Goal: Task Accomplishment & Management: Use online tool/utility

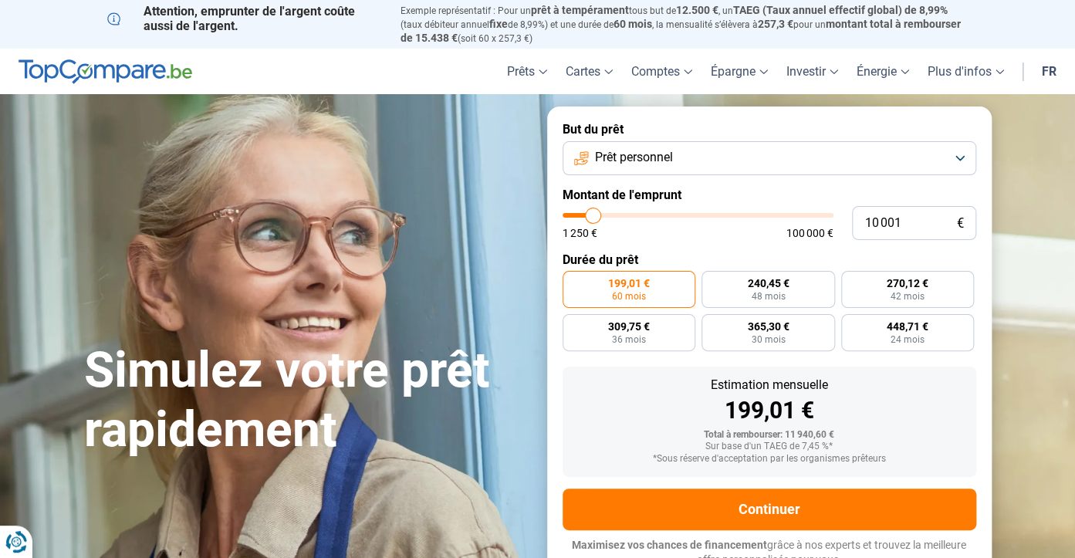
click at [960, 141] on button "Prêt personnel" at bounding box center [768, 158] width 413 height 34
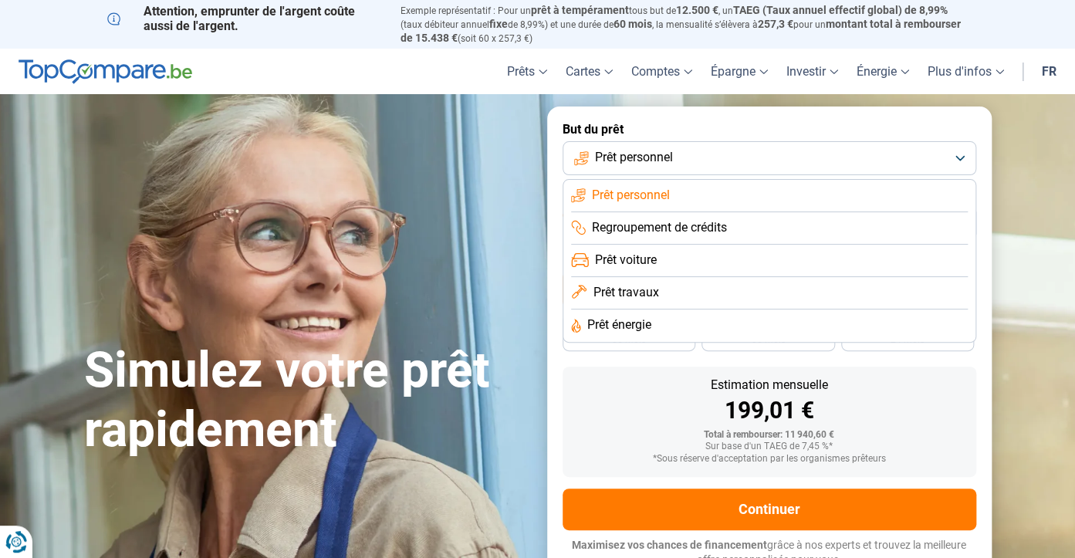
click at [625, 284] on span "Prêt travaux" at bounding box center [625, 292] width 66 height 17
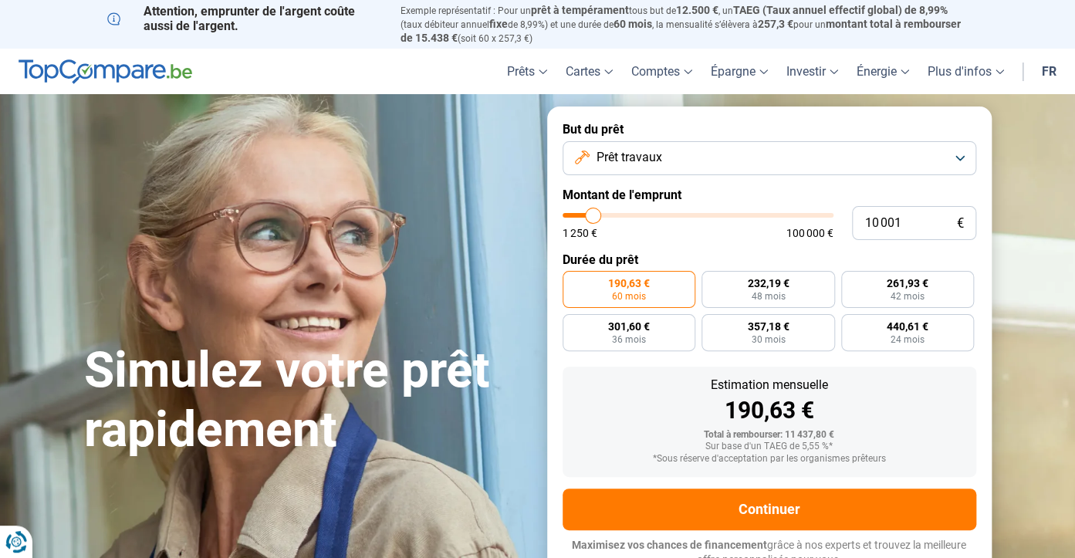
type input "9 250"
type input "9250"
type input "9 750"
type input "9750"
type input "10 500"
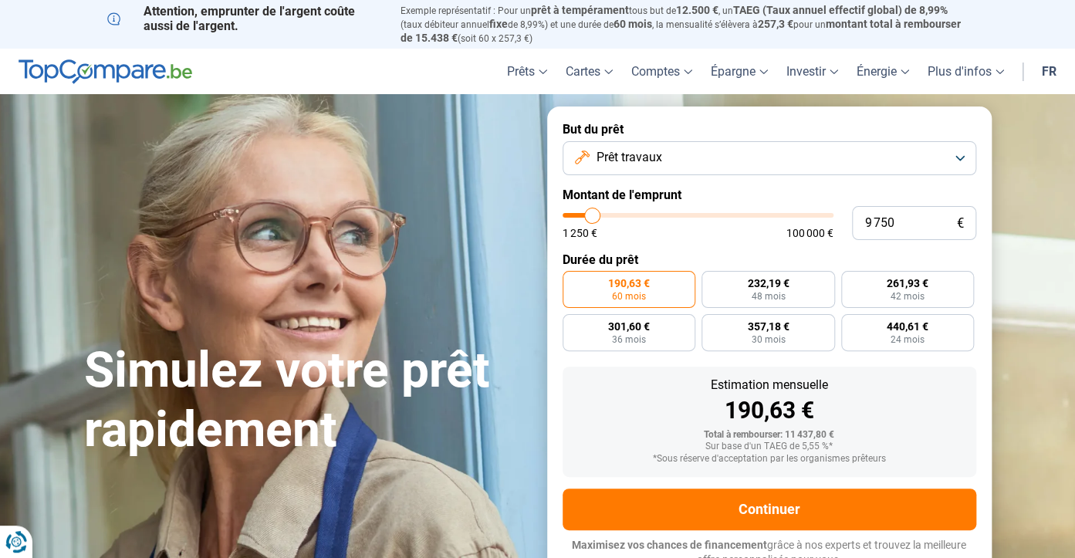
type input "10500"
type input "11 000"
type input "11000"
type input "11 750"
type input "11750"
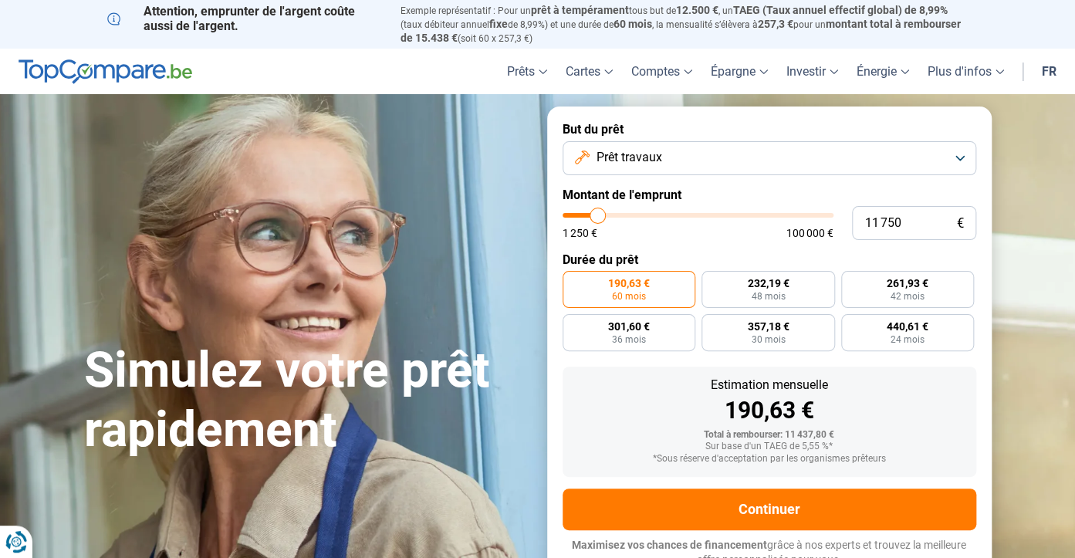
type input "12 500"
type input "12500"
type input "13 000"
type input "13000"
type input "13 750"
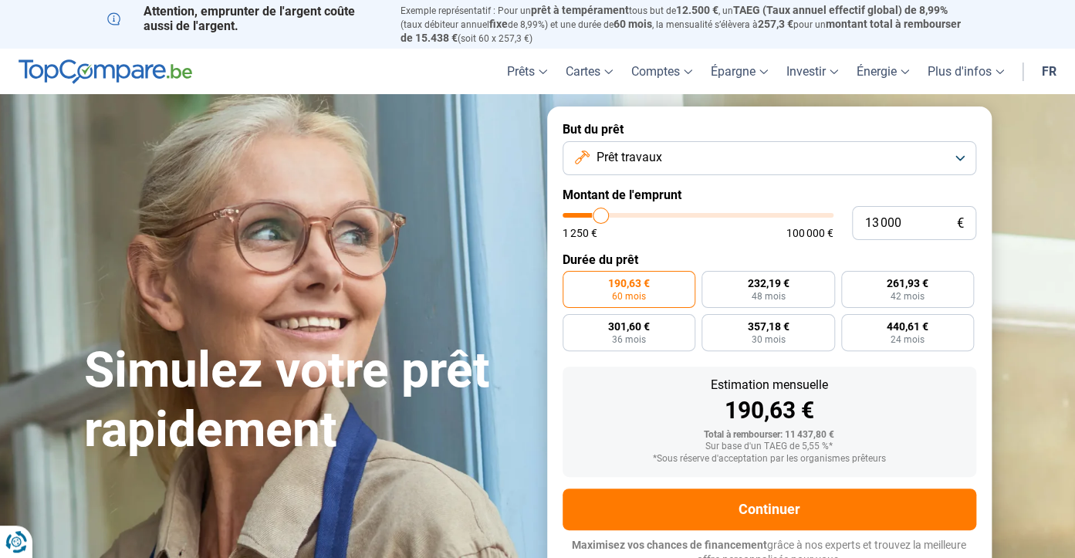
type input "13750"
type input "14 000"
type input "14000"
type input "14 500"
type input "14500"
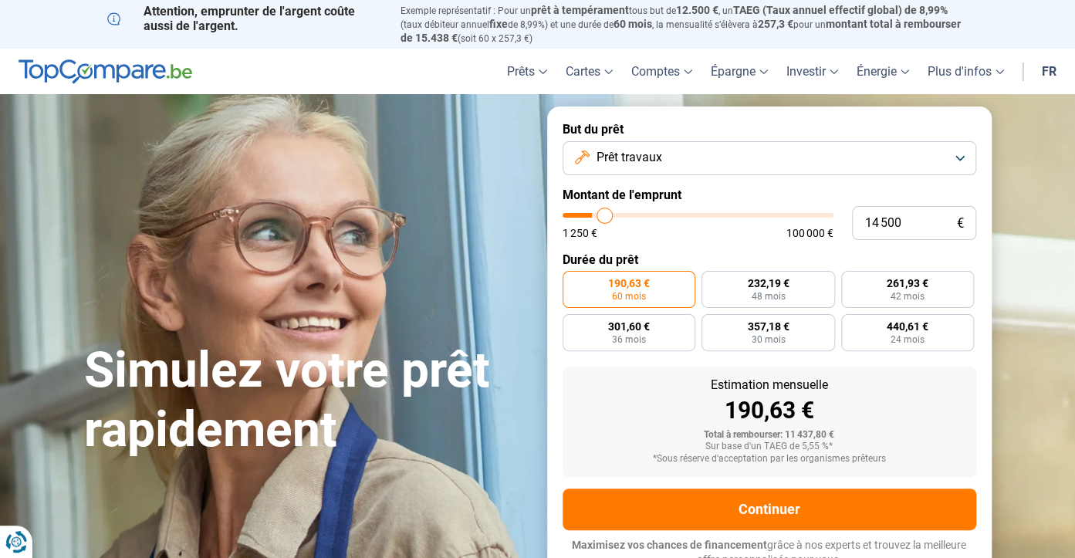
type input "15 250"
type input "15250"
type input "15 750"
type input "15750"
type input "16 500"
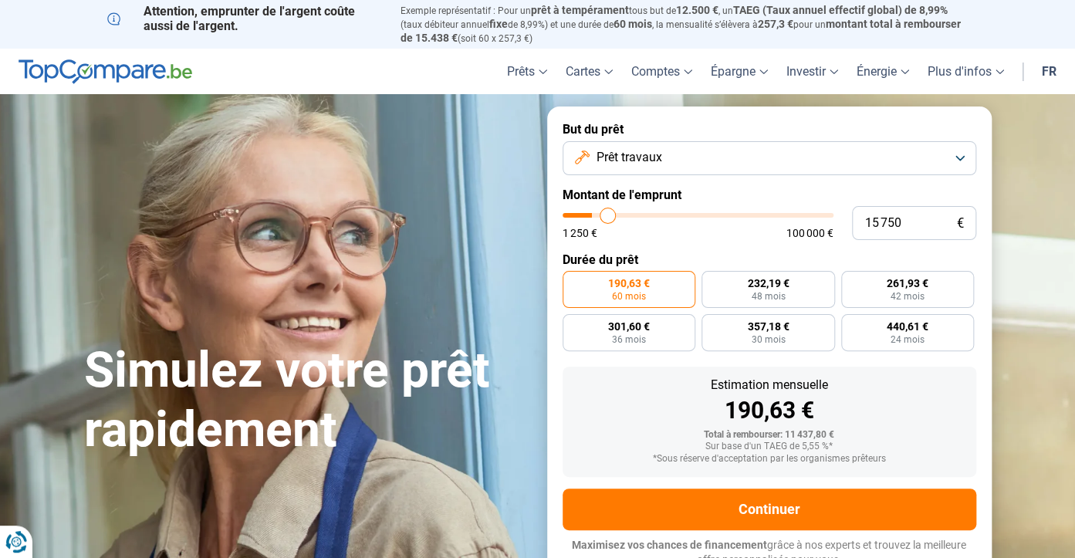
type input "16500"
type input "17 750"
type input "17750"
type input "18 250"
type input "18250"
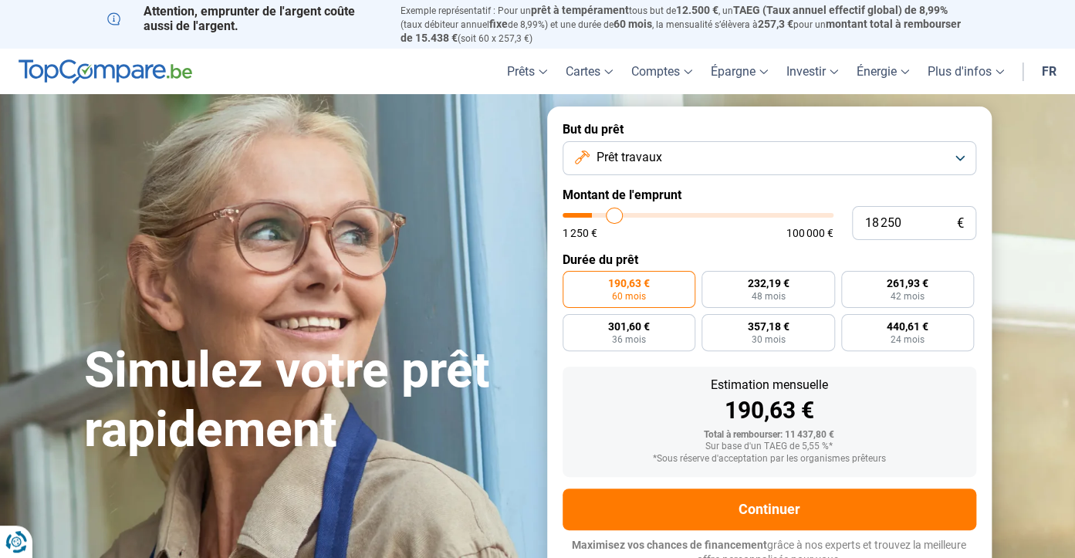
type input "19 000"
type input "19000"
type input "19 750"
type input "19750"
type input "20 250"
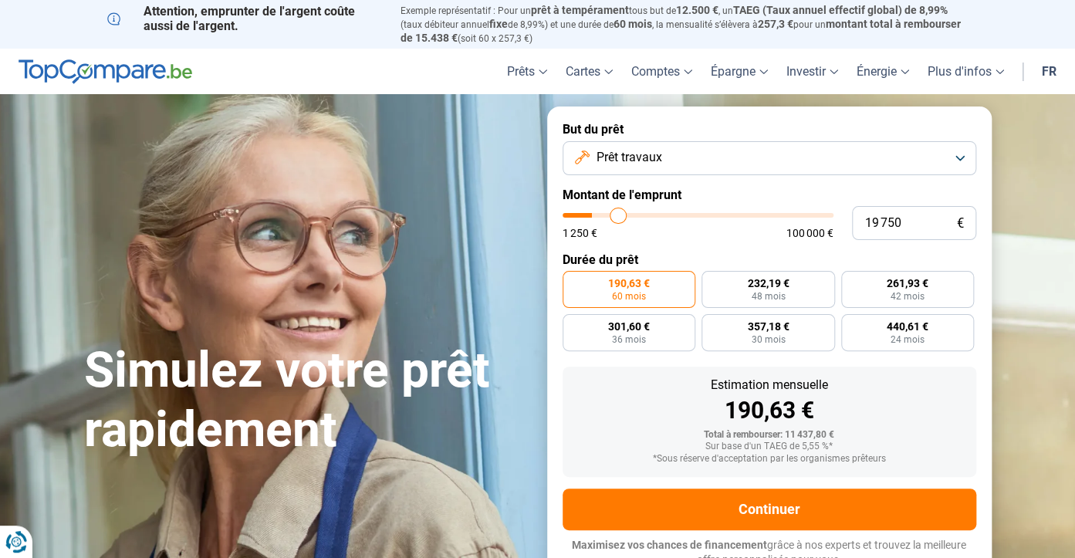
type input "20250"
type input "21 000"
type input "21000"
type input "22 250"
type input "22250"
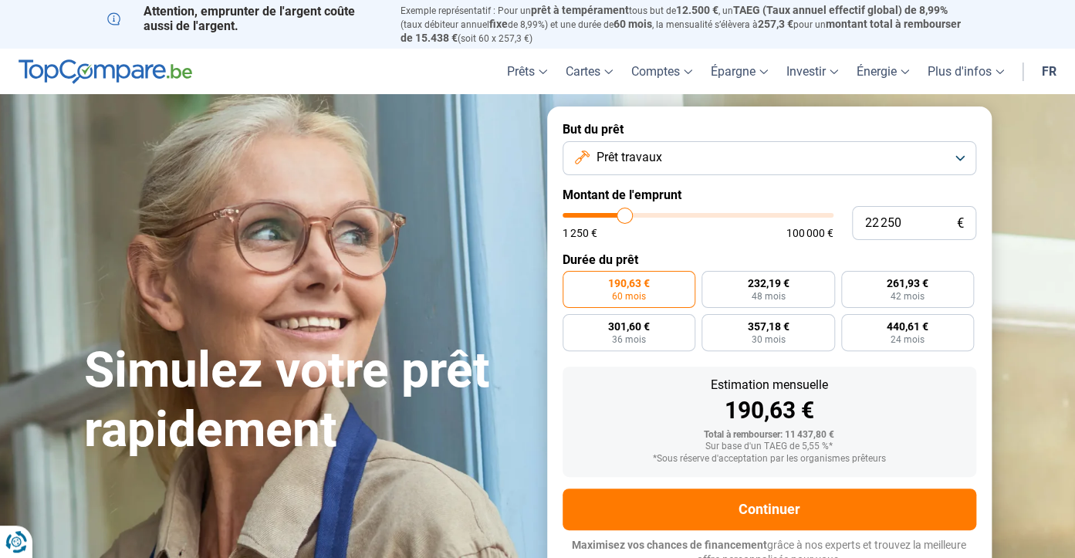
type input "23 500"
type input "23500"
type input "24 500"
type input "24500"
type input "25 500"
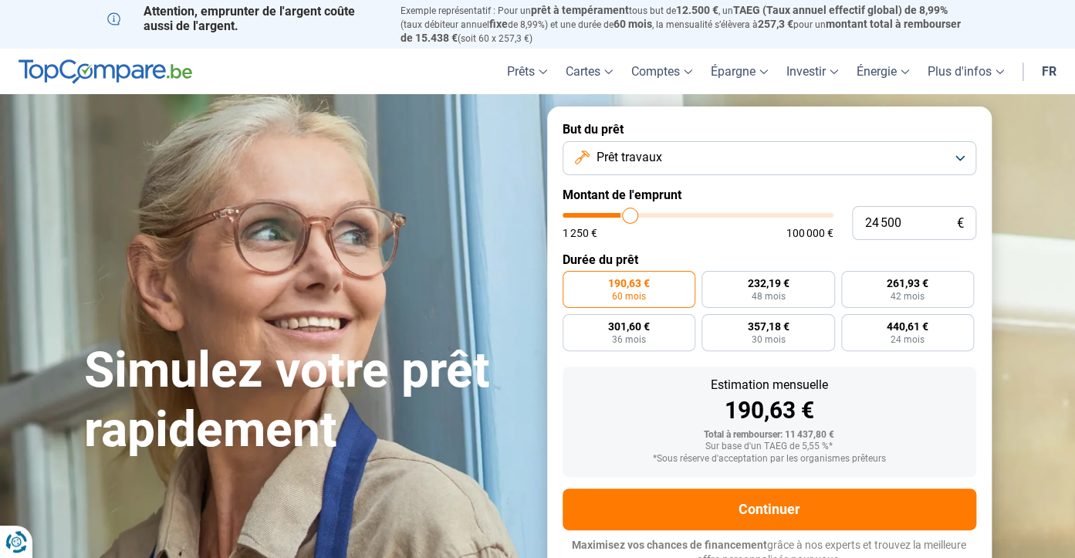
type input "25500"
type input "26 500"
type input "26500"
type input "27 250"
type input "27250"
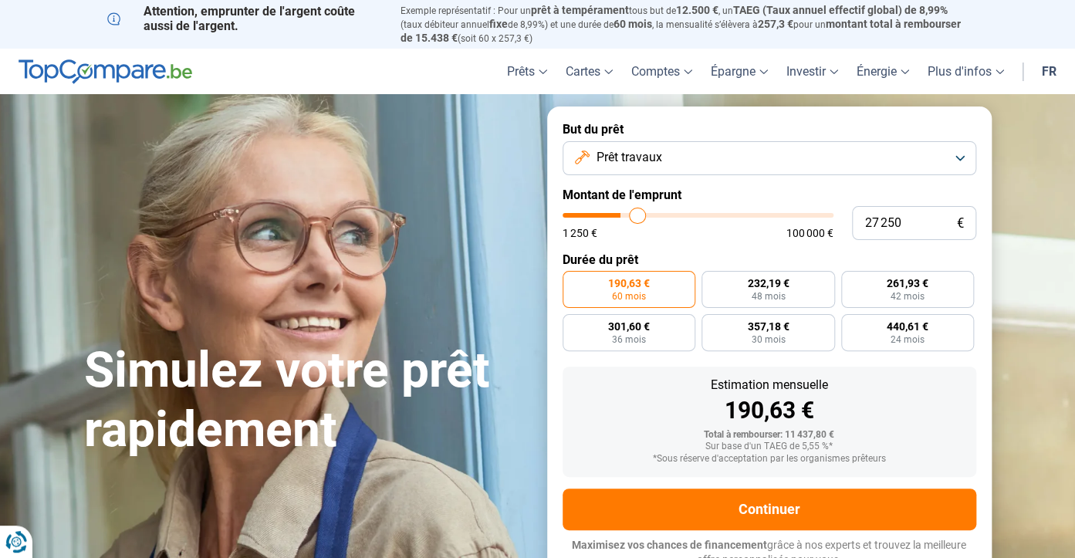
type input "27 750"
type input "27750"
type input "29 000"
type input "29000"
type input "29 250"
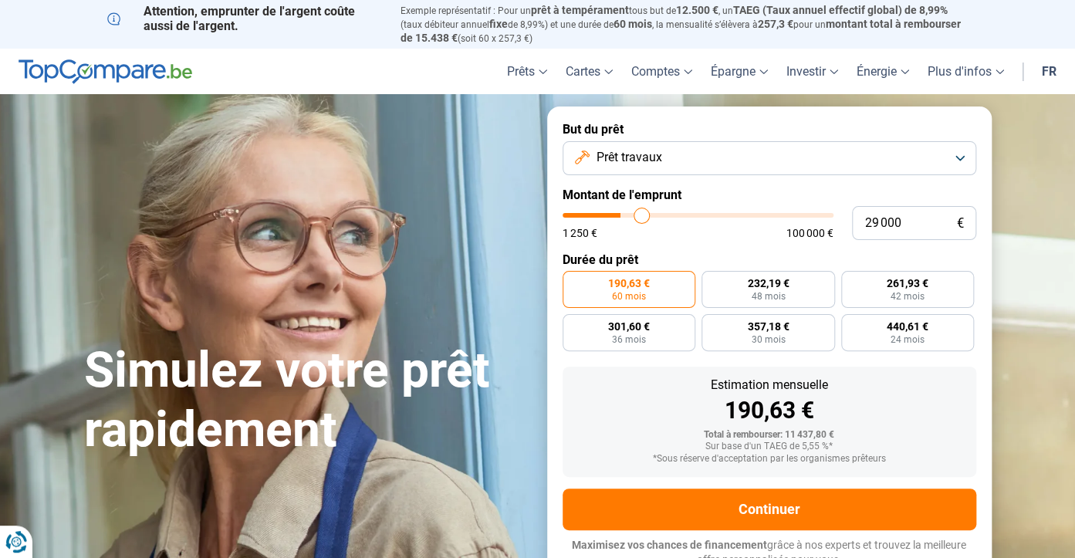
type input "29250"
type input "29 750"
type input "29750"
type input "30 000"
type input "30000"
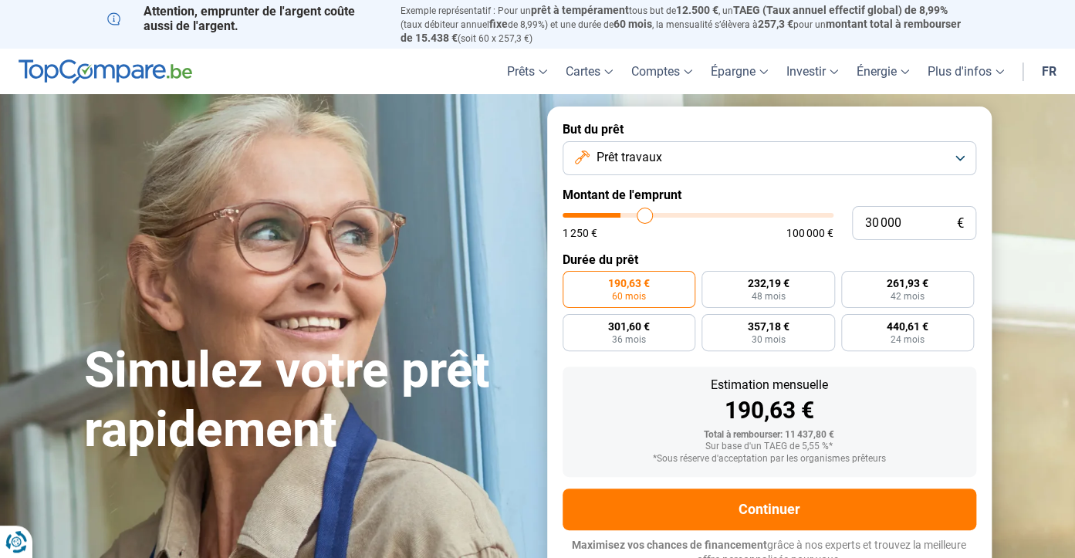
type input "30 500"
type input "30500"
type input "30 750"
type input "30750"
type input "31 000"
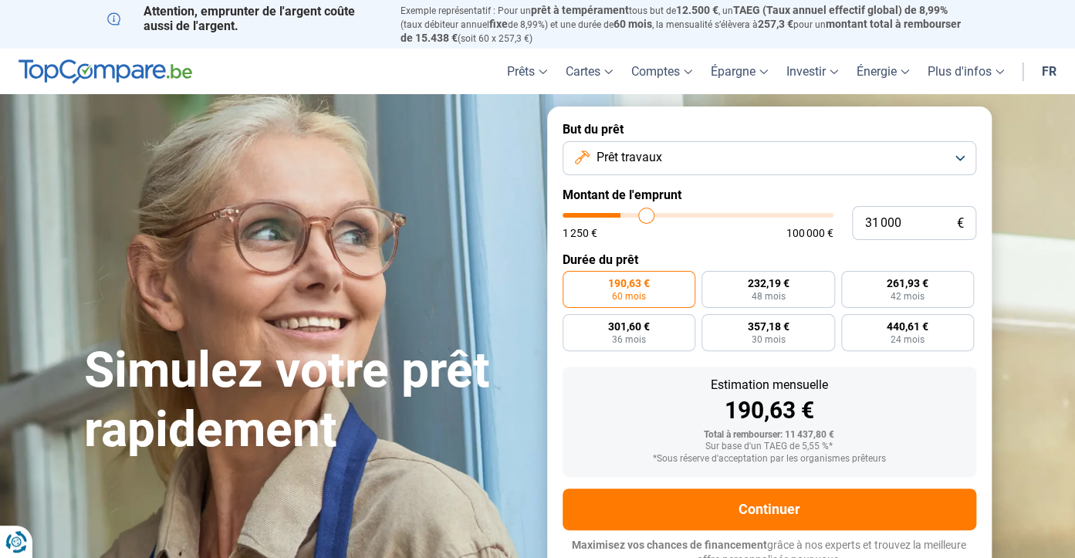
type input "31000"
type input "31 500"
type input "31500"
type input "31 750"
type input "31750"
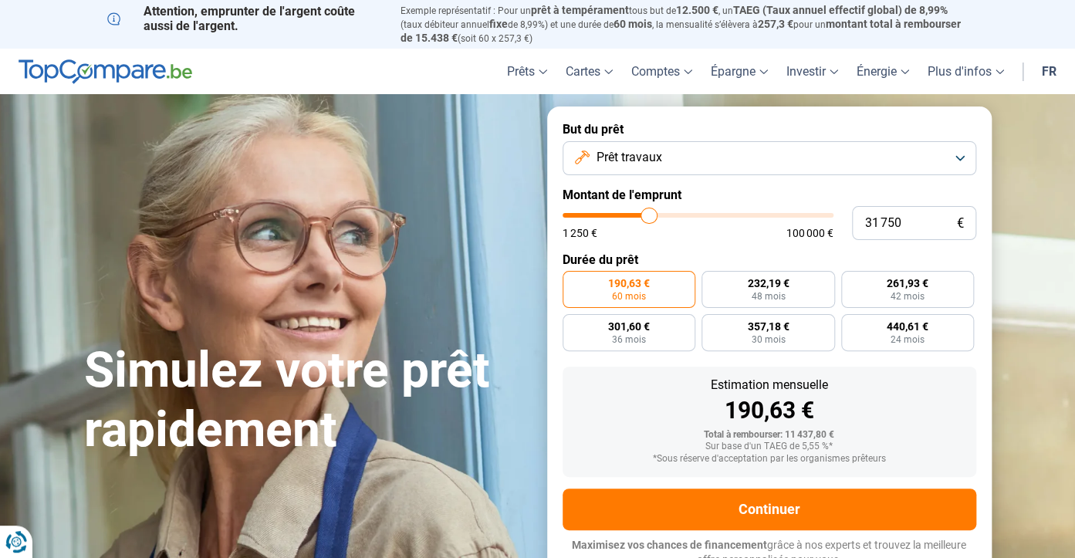
type input "32 250"
type input "32250"
type input "32 750"
type input "32750"
type input "32 250"
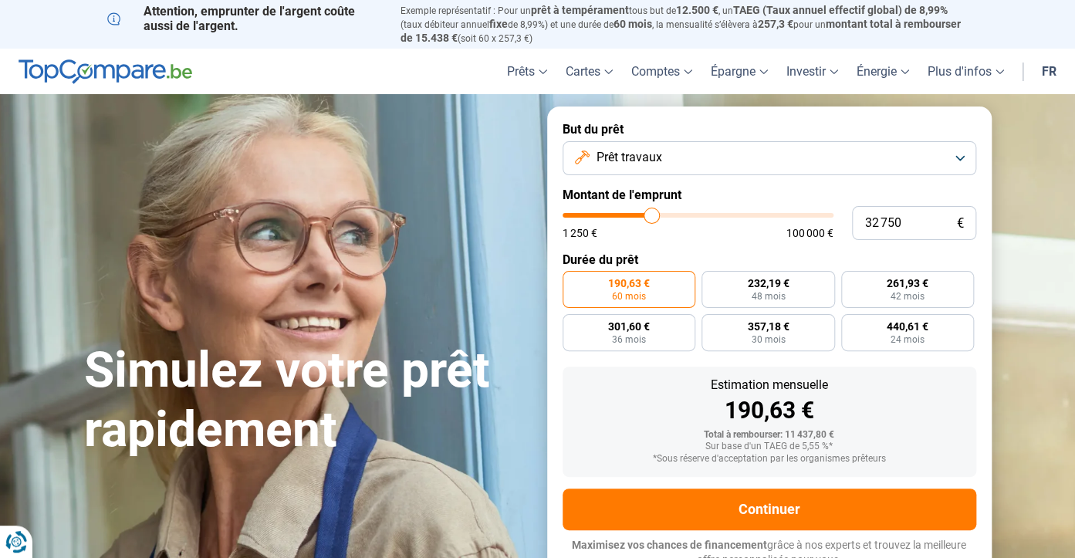
type input "32250"
type input "31 750"
type input "31750"
type input "31 500"
type input "31500"
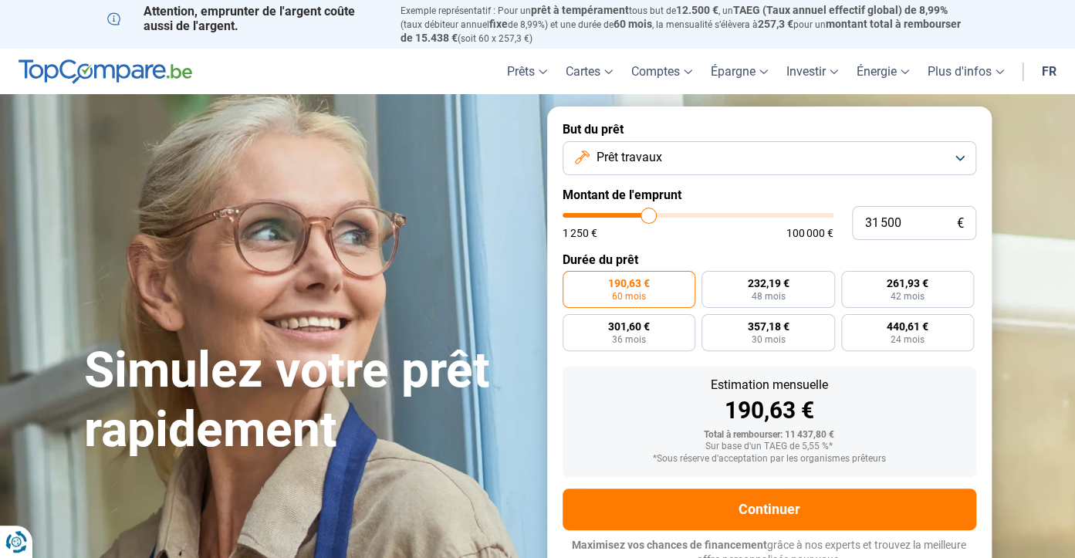
type input "31 250"
type input "31250"
type input "30 750"
type input "30750"
type input "30 500"
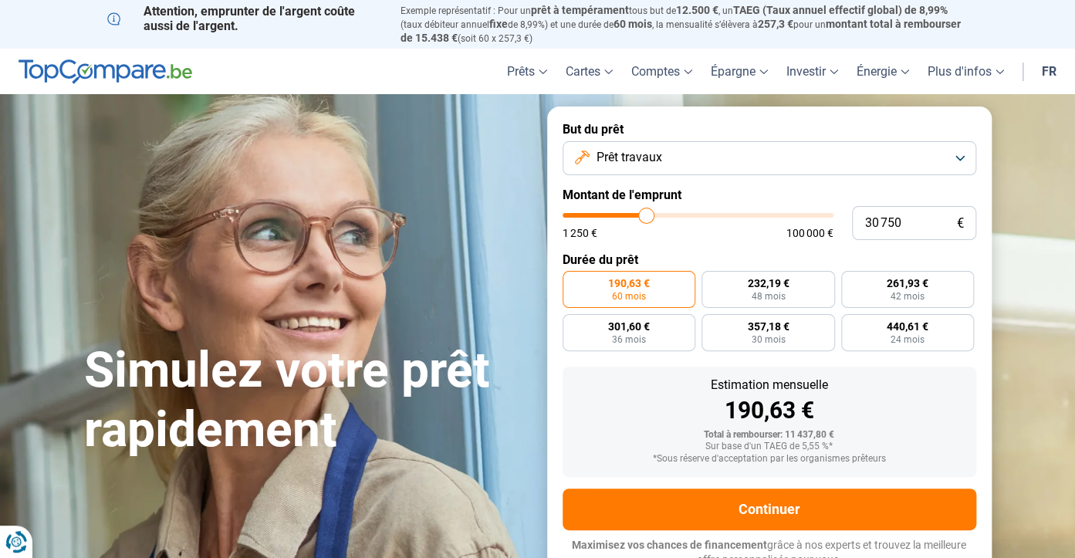
type input "30500"
type input "30 000"
type input "30000"
type input "29 750"
type input "29750"
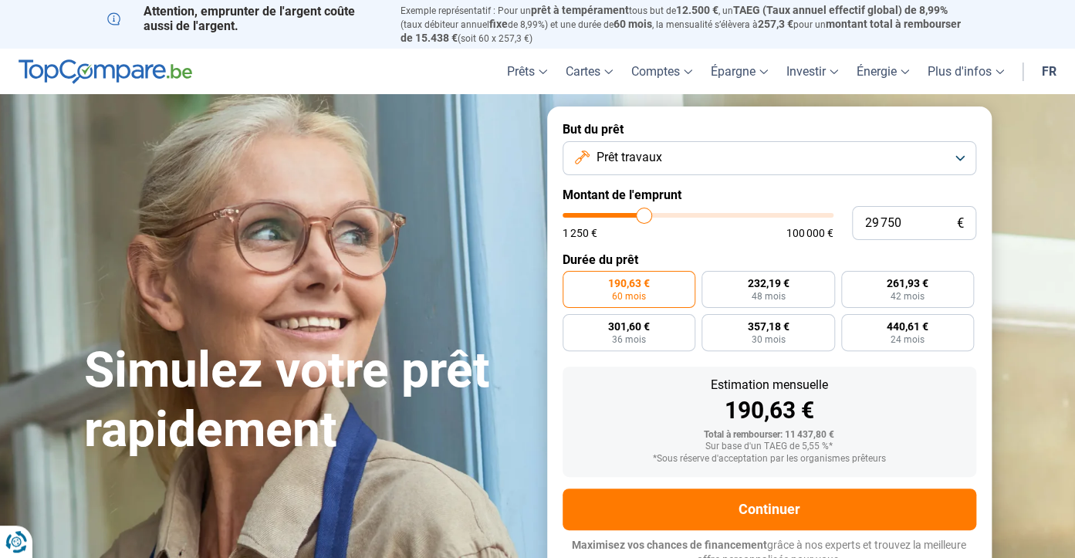
type input "29 250"
type input "29250"
type input "29 000"
type input "29000"
type input "29 250"
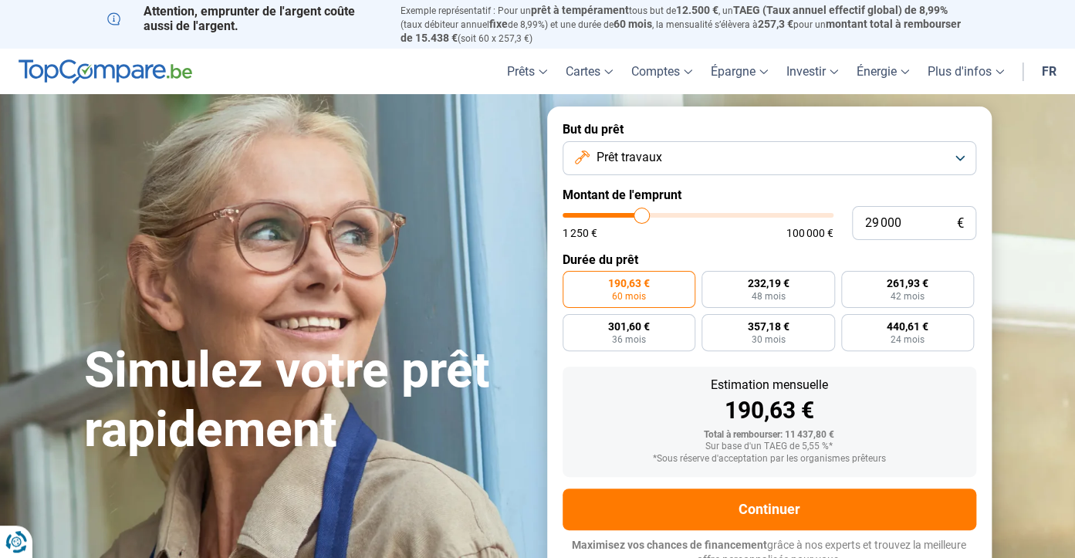
type input "29250"
type input "29 500"
type input "29500"
type input "29 750"
type input "29750"
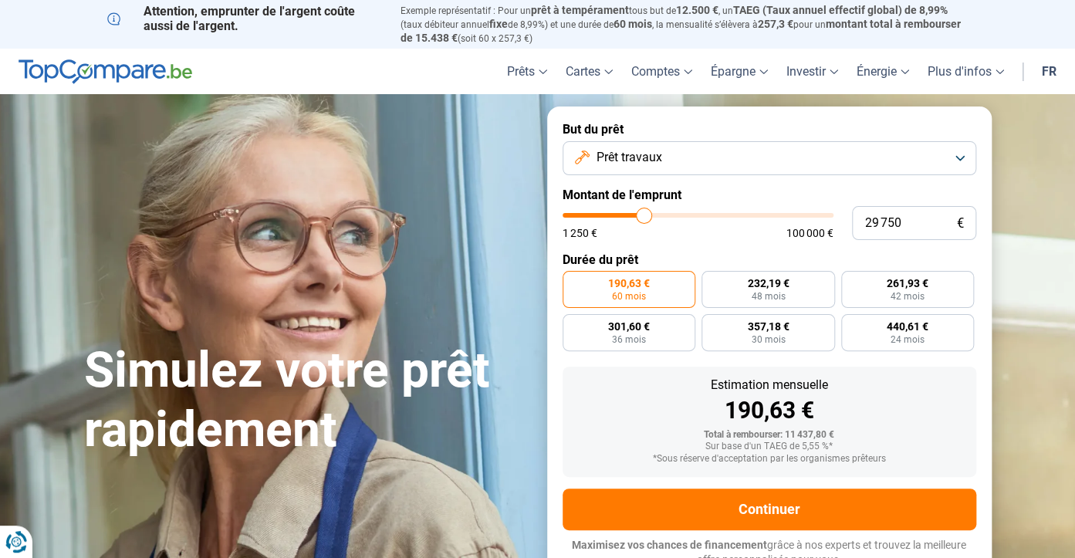
type input "30 250"
type input "30250"
type input "30 500"
type input "30500"
type input "30 750"
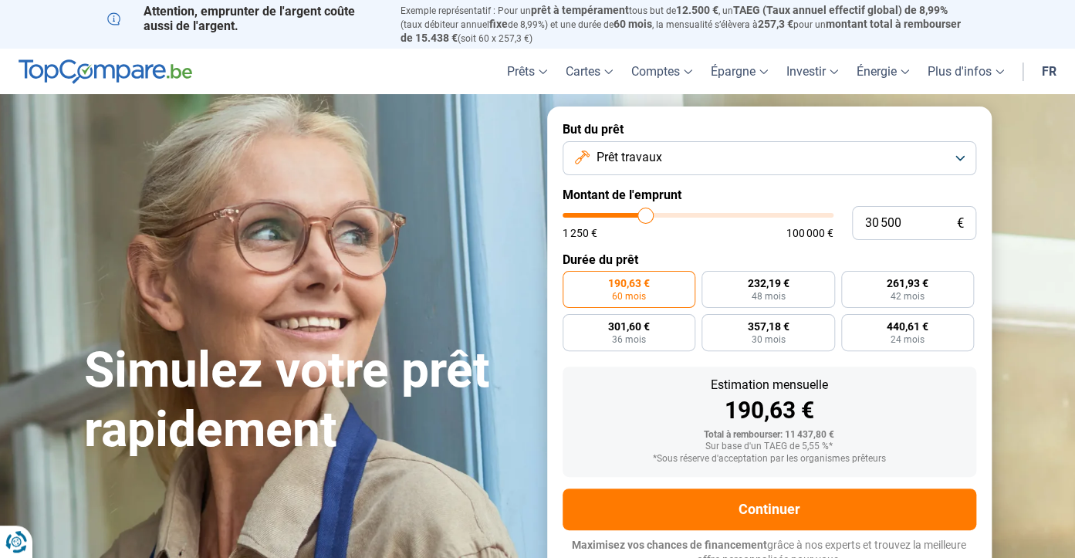
type input "30750"
type input "31 000"
type input "31000"
type input "31 250"
type input "31250"
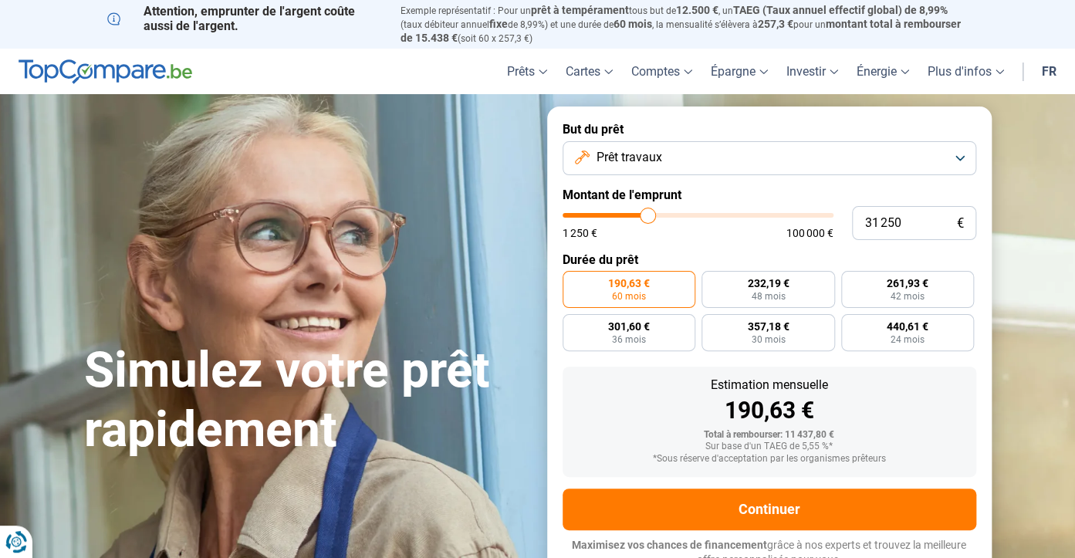
type input "31 500"
type input "31500"
type input "31 750"
type input "31750"
type input "32 000"
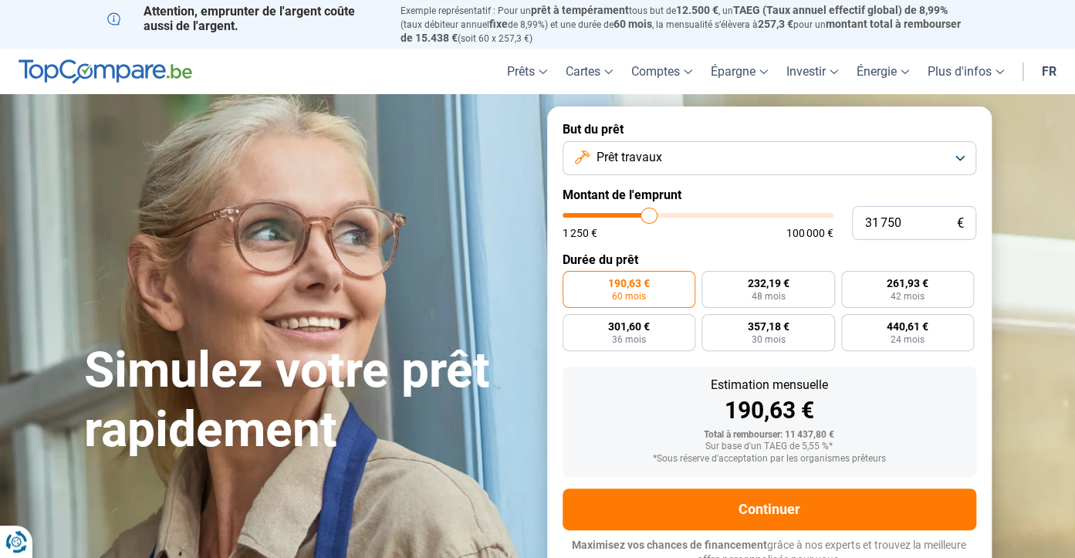
type input "32000"
type input "32 250"
type input "32250"
type input "32 000"
type input "32000"
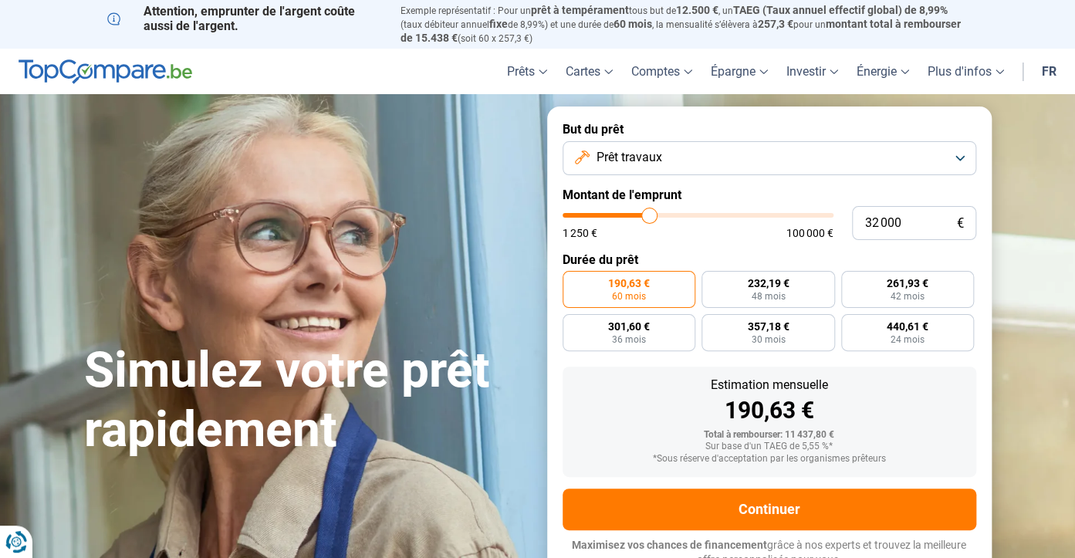
type input "31 750"
type input "31750"
type input "31 500"
type input "31500"
type input "31 250"
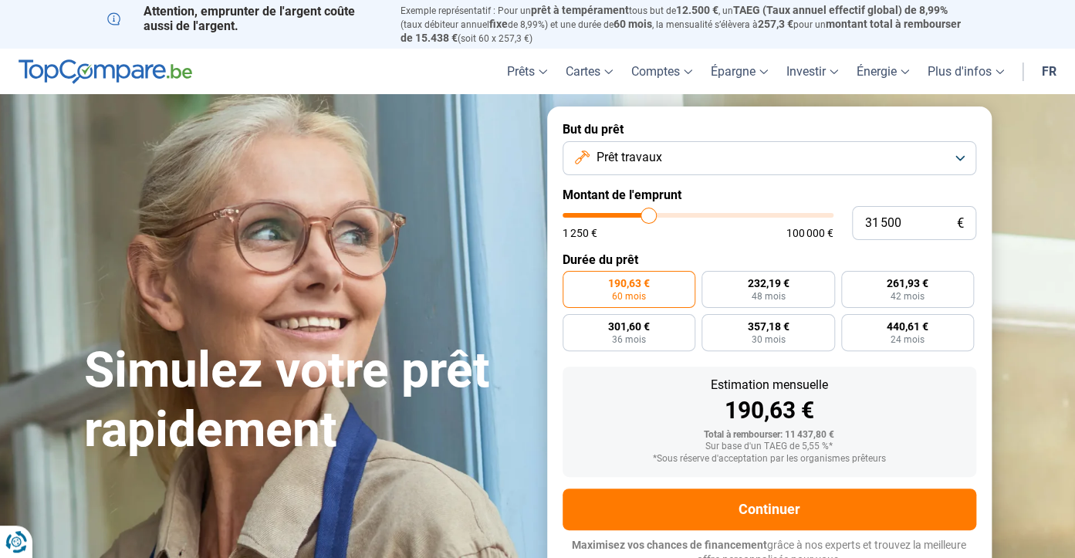
type input "31250"
type input "31 000"
type input "31000"
type input "30 750"
drag, startPoint x: 591, startPoint y: 201, endPoint x: 646, endPoint y: 204, distance: 54.8
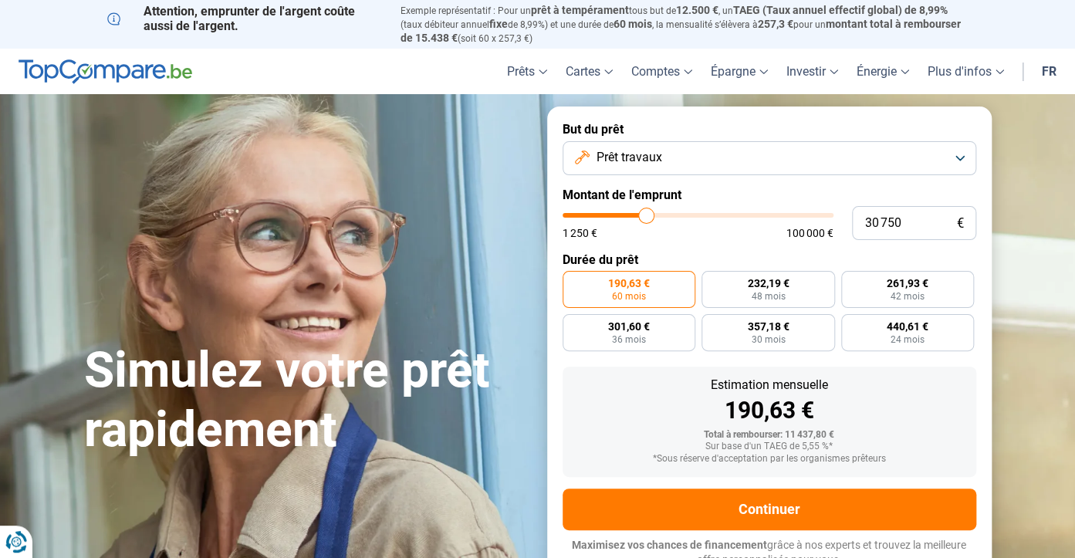
type input "30750"
click at [646, 213] on input "range" at bounding box center [697, 215] width 271 height 5
radio input "false"
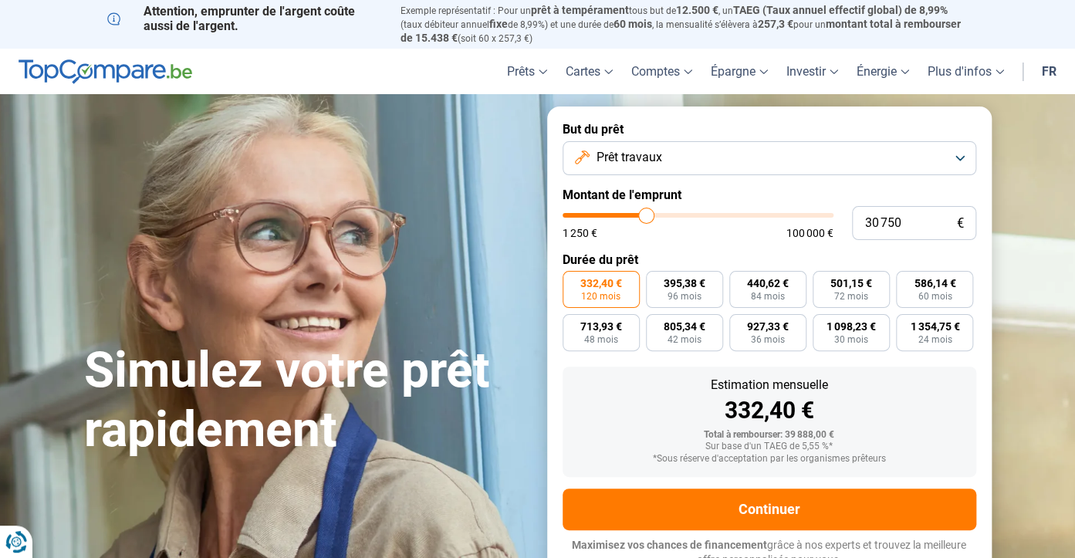
type input "29 750"
type input "29750"
type input "30 250"
type input "30250"
type input "30 750"
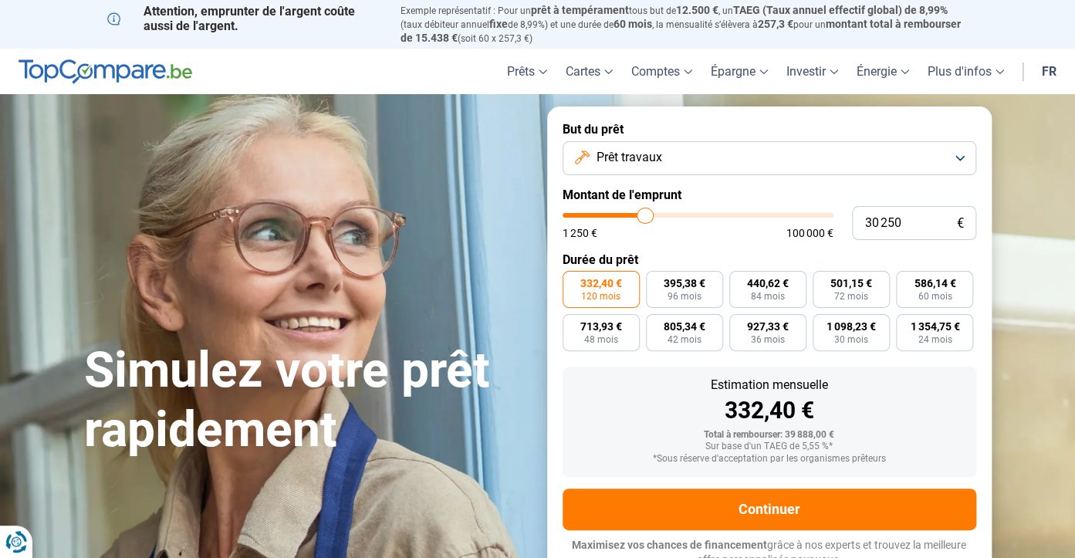
type input "30750"
type input "31 000"
type input "31000"
type input "31 250"
type input "31250"
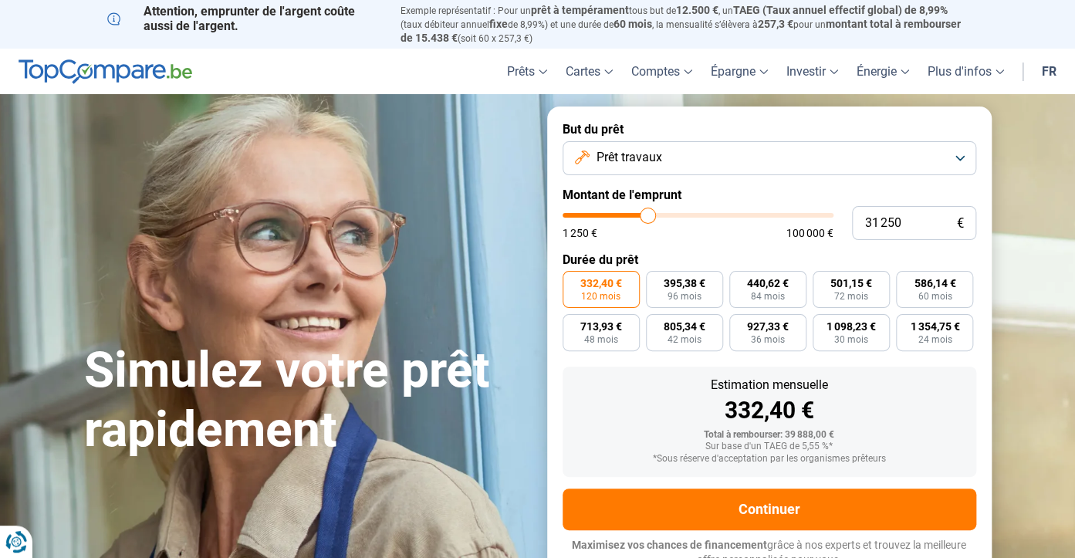
type input "31 500"
type input "31500"
type input "32 750"
type input "32750"
type input "33 000"
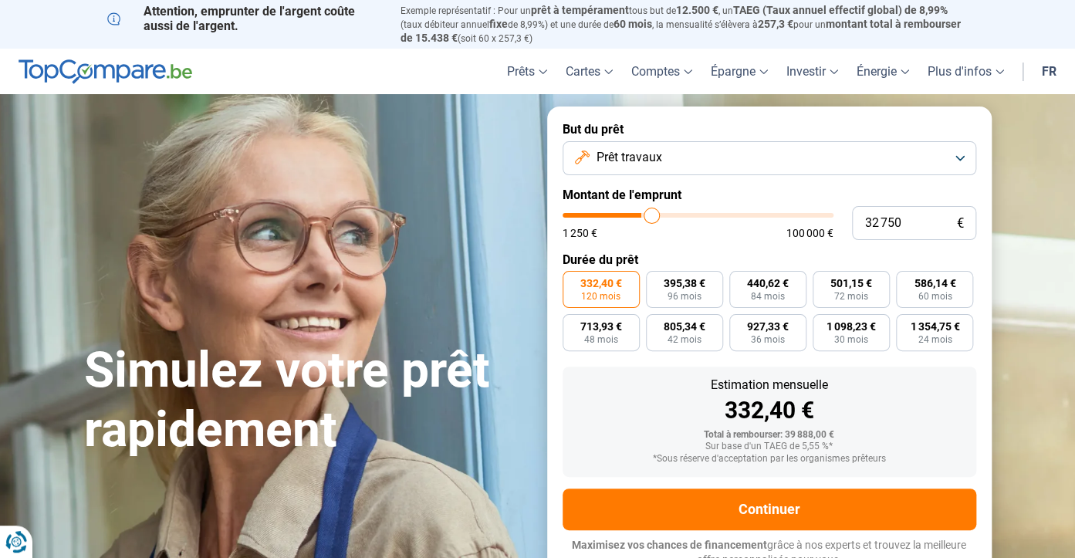
type input "33000"
type input "33 500"
type input "33500"
type input "33 750"
type input "33750"
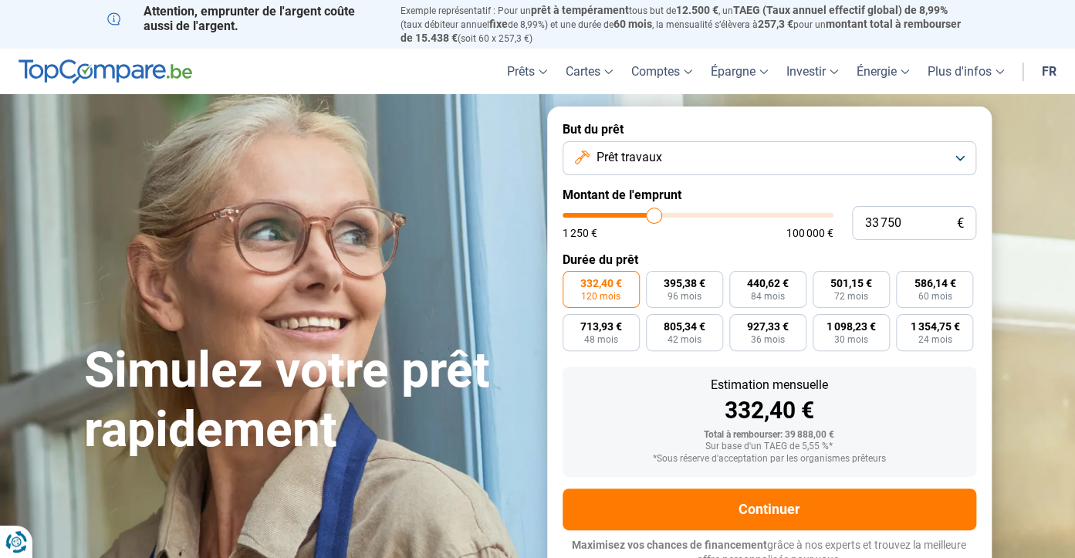
type input "34 000"
type input "34000"
type input "34 250"
type input "34250"
type input "34 750"
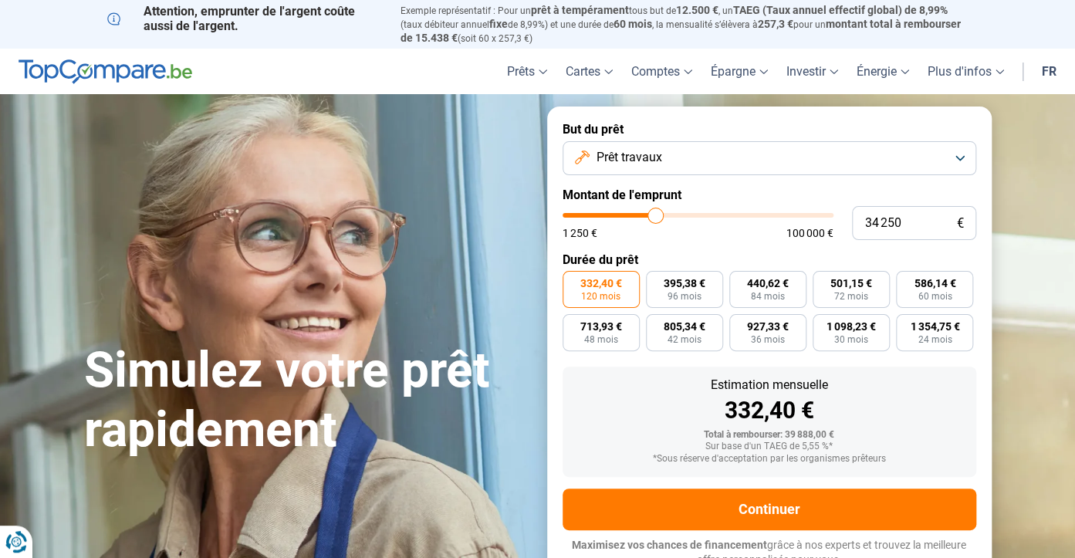
type input "34750"
type input "35 250"
type input "35250"
type input "36 000"
type input "36000"
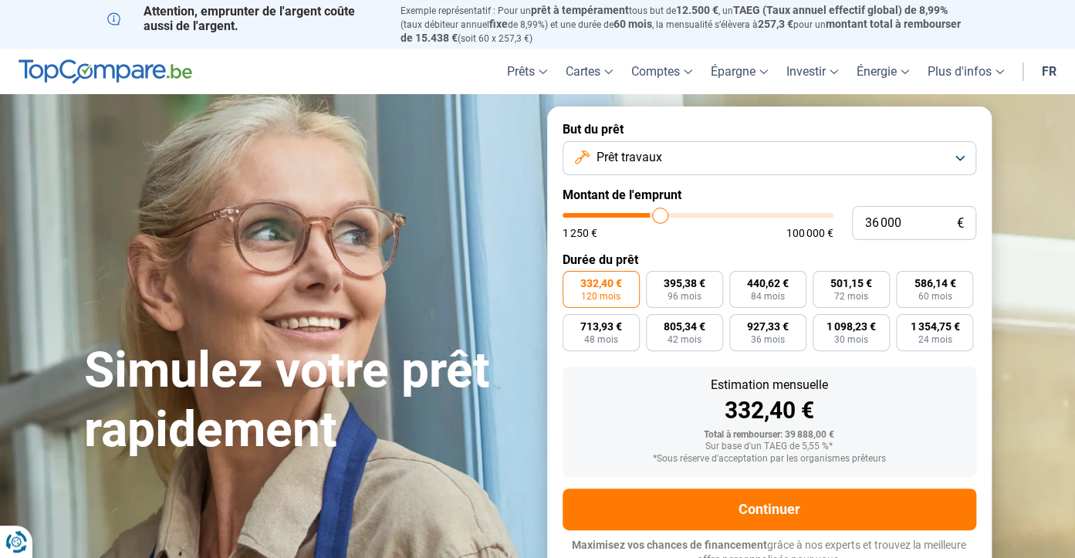
type input "36 750"
type input "36750"
type input "37 000"
drag, startPoint x: 644, startPoint y: 204, endPoint x: 663, endPoint y: 208, distance: 18.8
type input "37000"
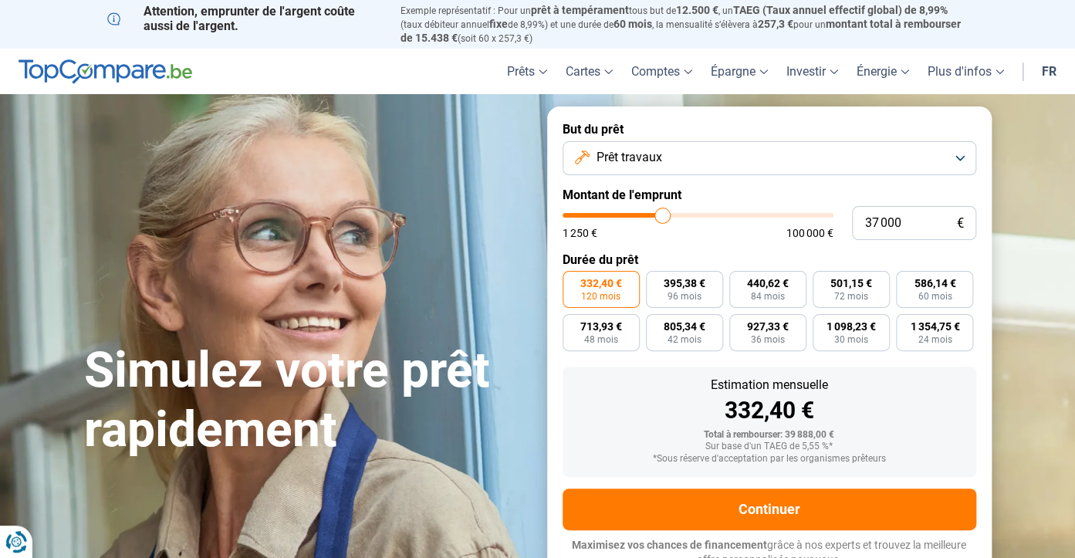
click at [663, 213] on input "range" at bounding box center [697, 215] width 271 height 5
type input "37 750"
type input "37750"
type input "38 250"
type input "38250"
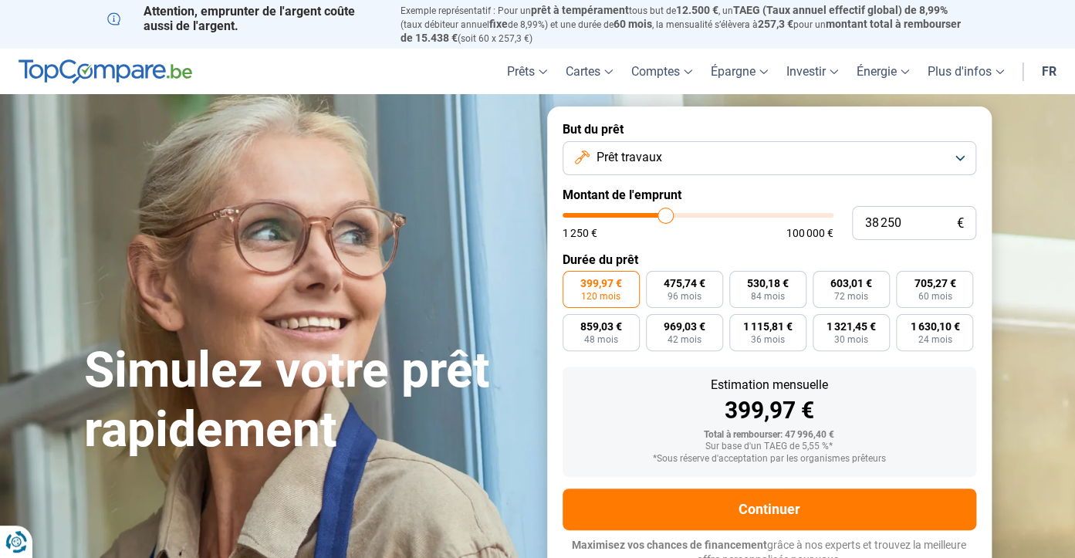
type input "38 500"
type input "38500"
type input "38 750"
type input "38750"
type input "39 000"
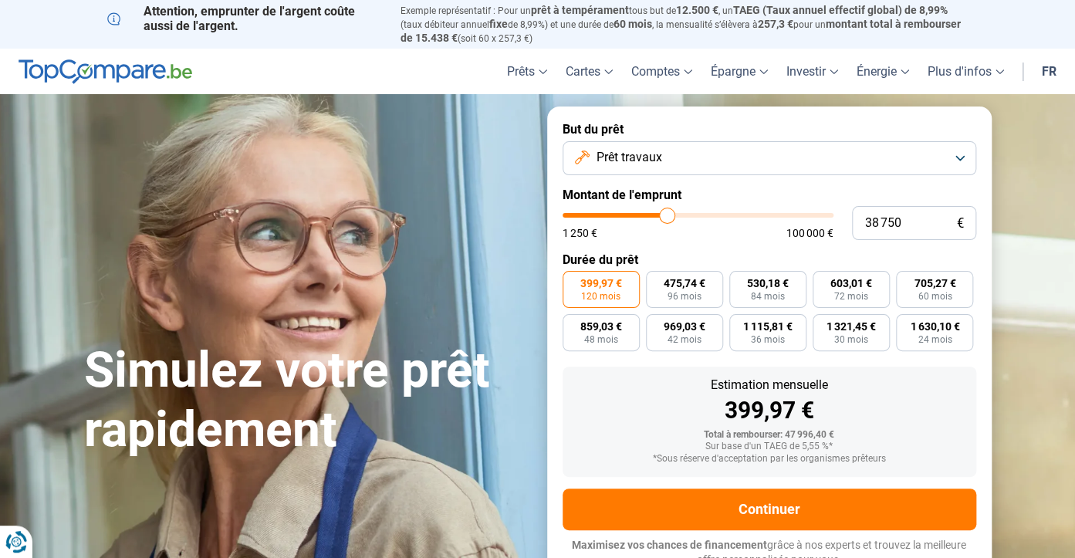
type input "39000"
type input "39 500"
type input "39500"
type input "39 750"
type input "39750"
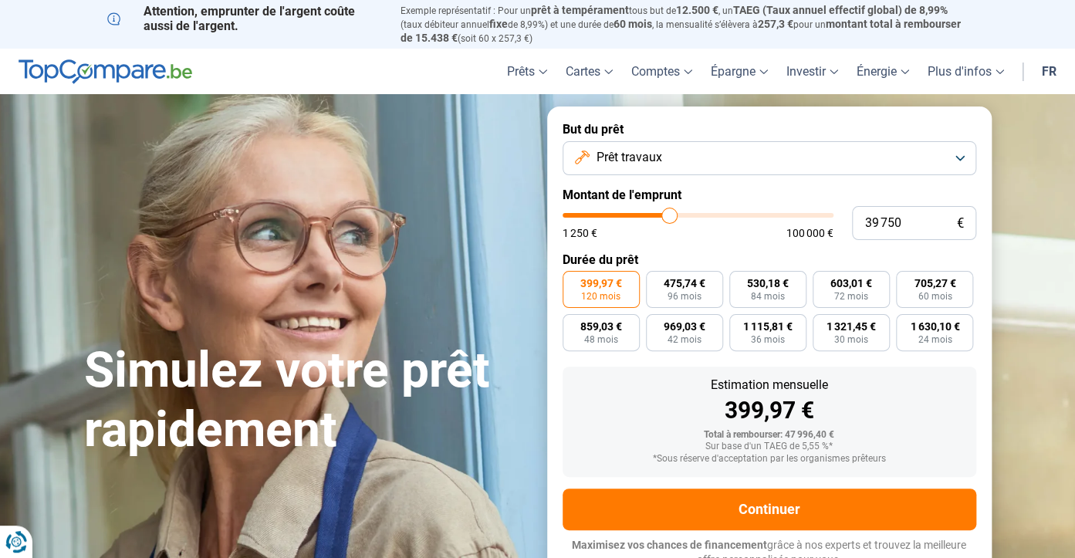
type input "40 000"
type input "40000"
click at [670, 213] on input "range" at bounding box center [697, 215] width 271 height 5
